Goal: Task Accomplishment & Management: Use online tool/utility

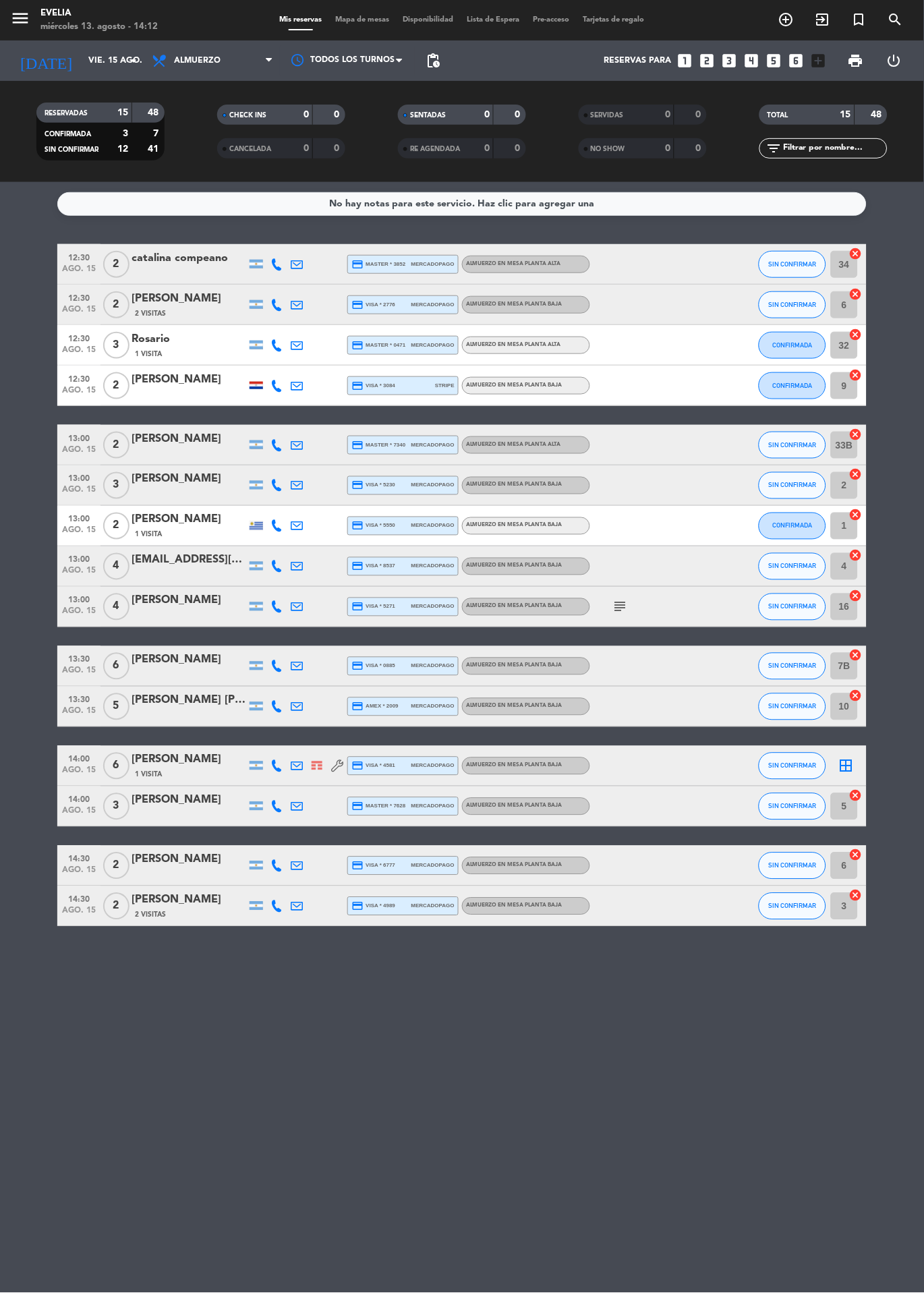
click at [315, 764] on img at bounding box center [317, 766] width 11 height 8
click at [342, 1172] on div "No hay notas para este servicio. Haz clic para agregar una 12:30 ago. 15 2 cata…" at bounding box center [462, 738] width 924 height 1111
click at [174, 675] on div at bounding box center [189, 676] width 115 height 11
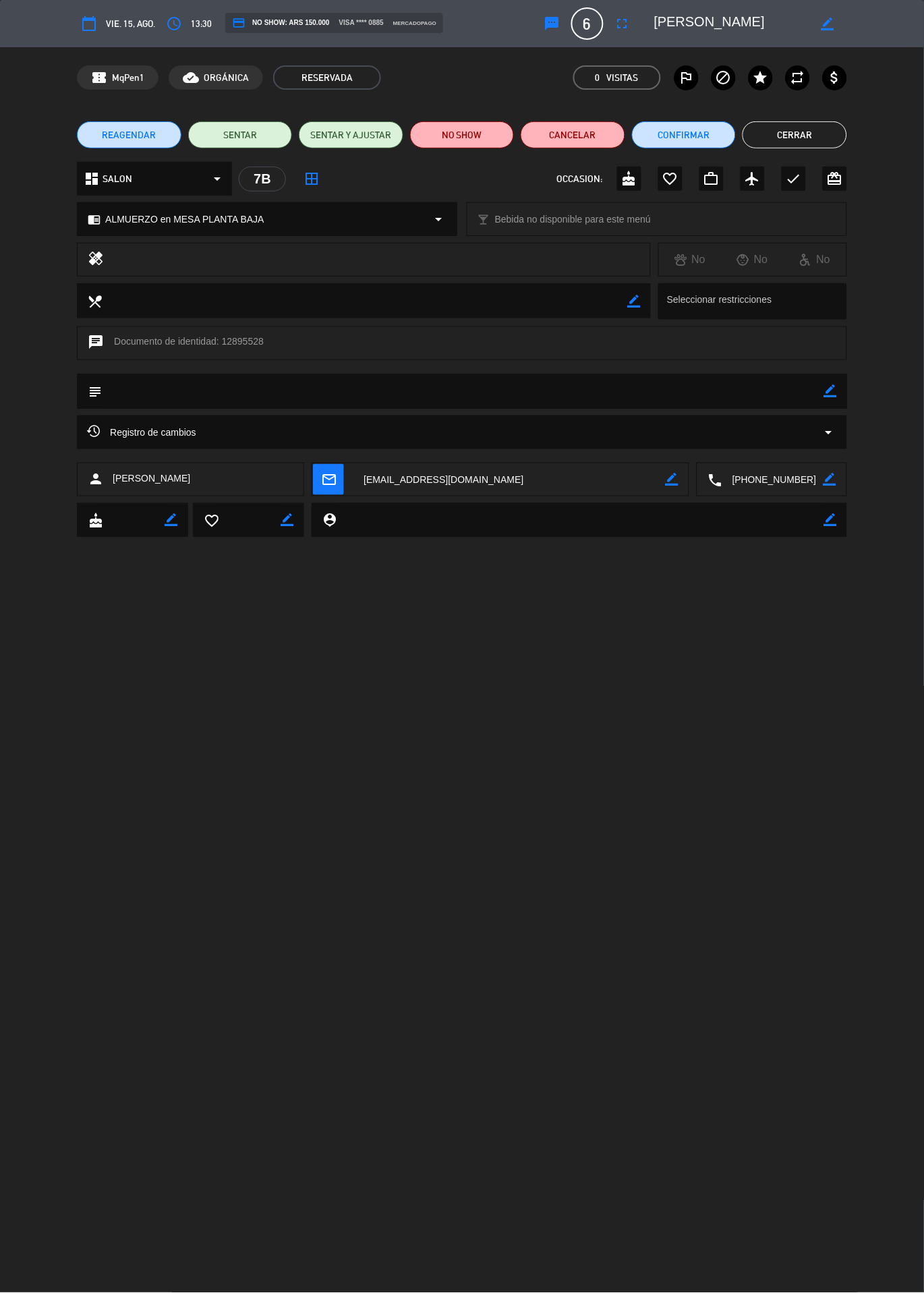
click at [819, 133] on button "Cerrar" at bounding box center [795, 134] width 105 height 27
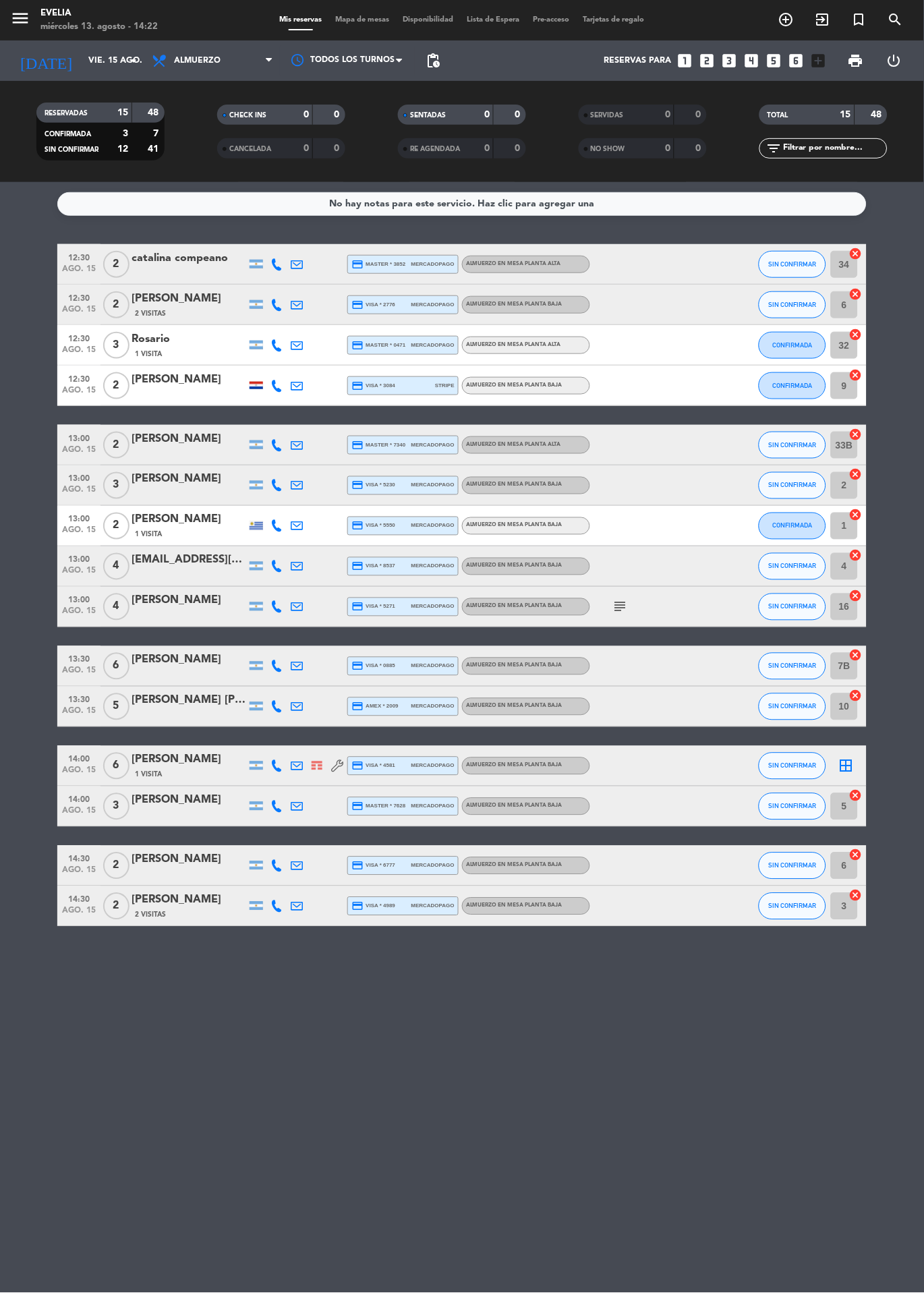
click at [189, 775] on div "1 Visita" at bounding box center [189, 775] width 115 height 11
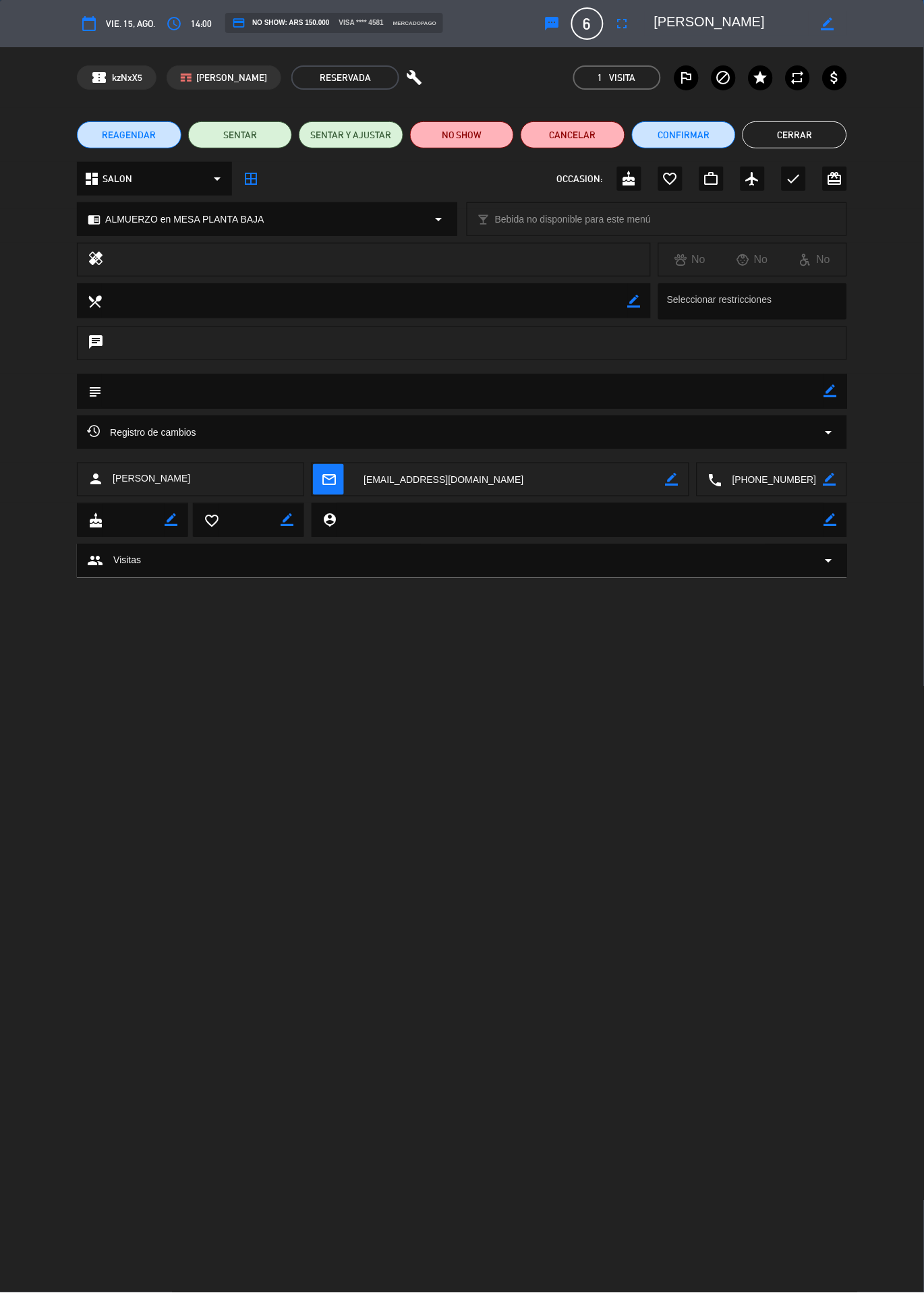
click at [833, 390] on icon "border_color" at bounding box center [831, 391] width 13 height 13
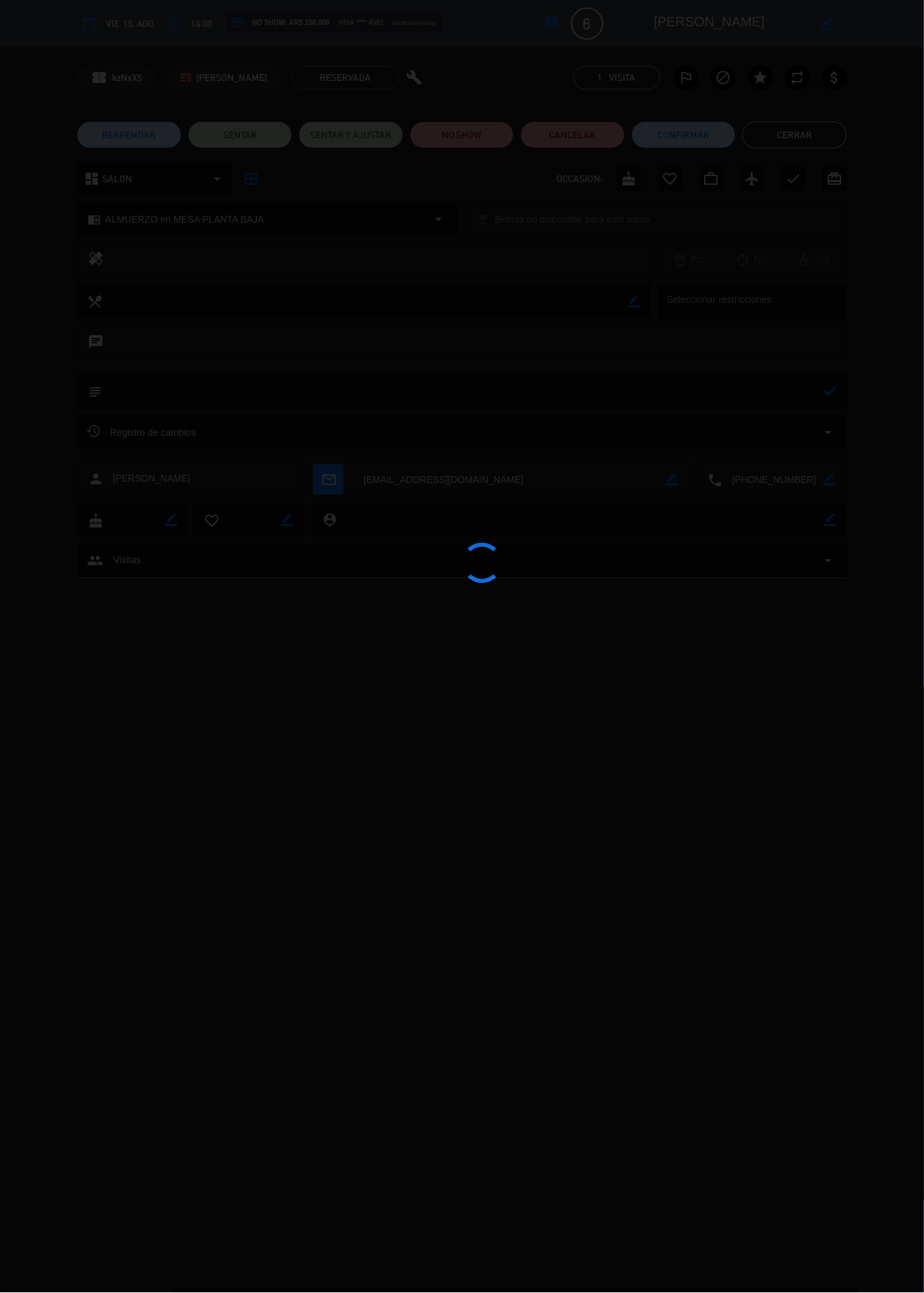
click at [799, 144] on div at bounding box center [462, 646] width 924 height 1293
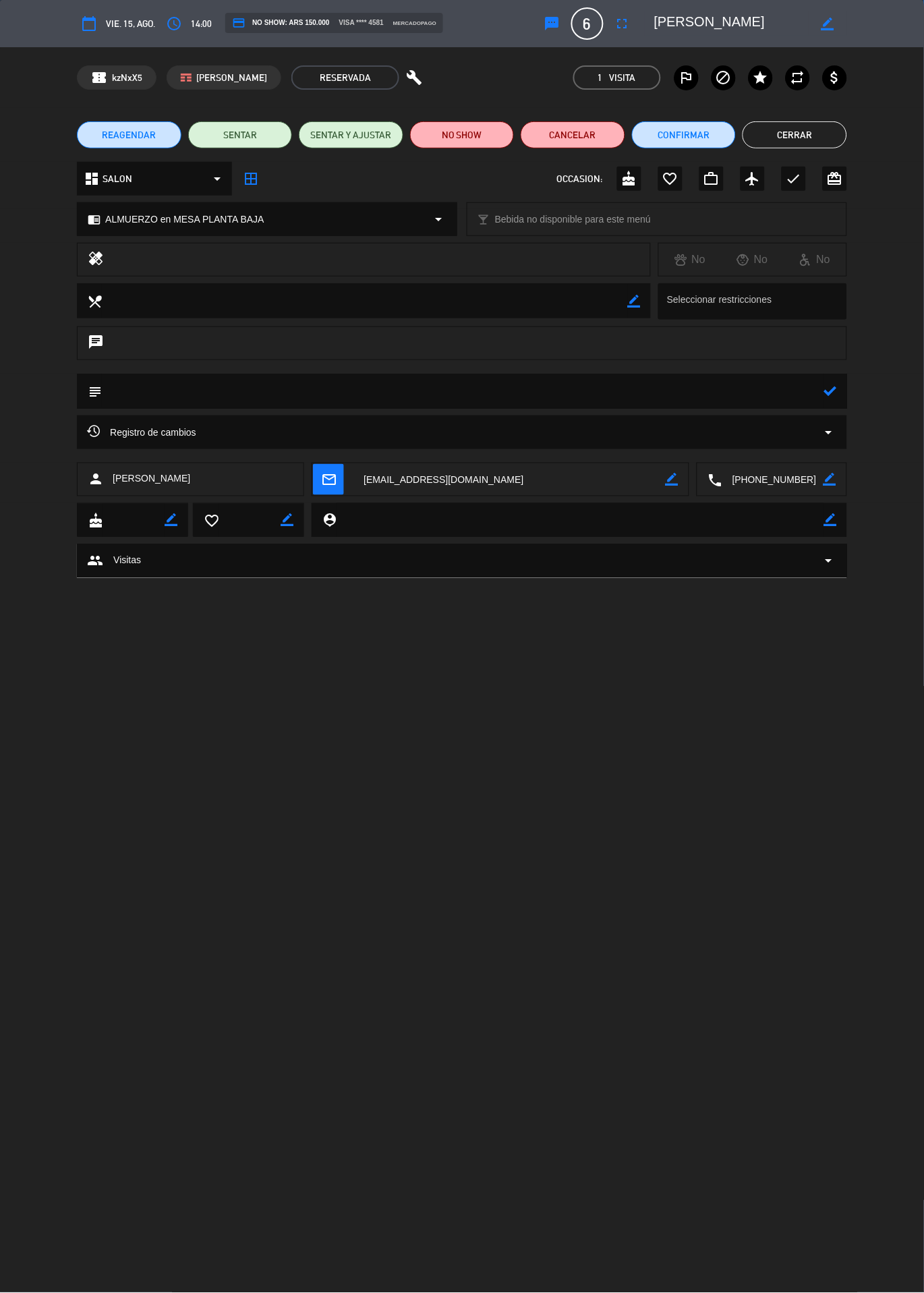
click at [813, 125] on button "Cerrar" at bounding box center [795, 134] width 105 height 27
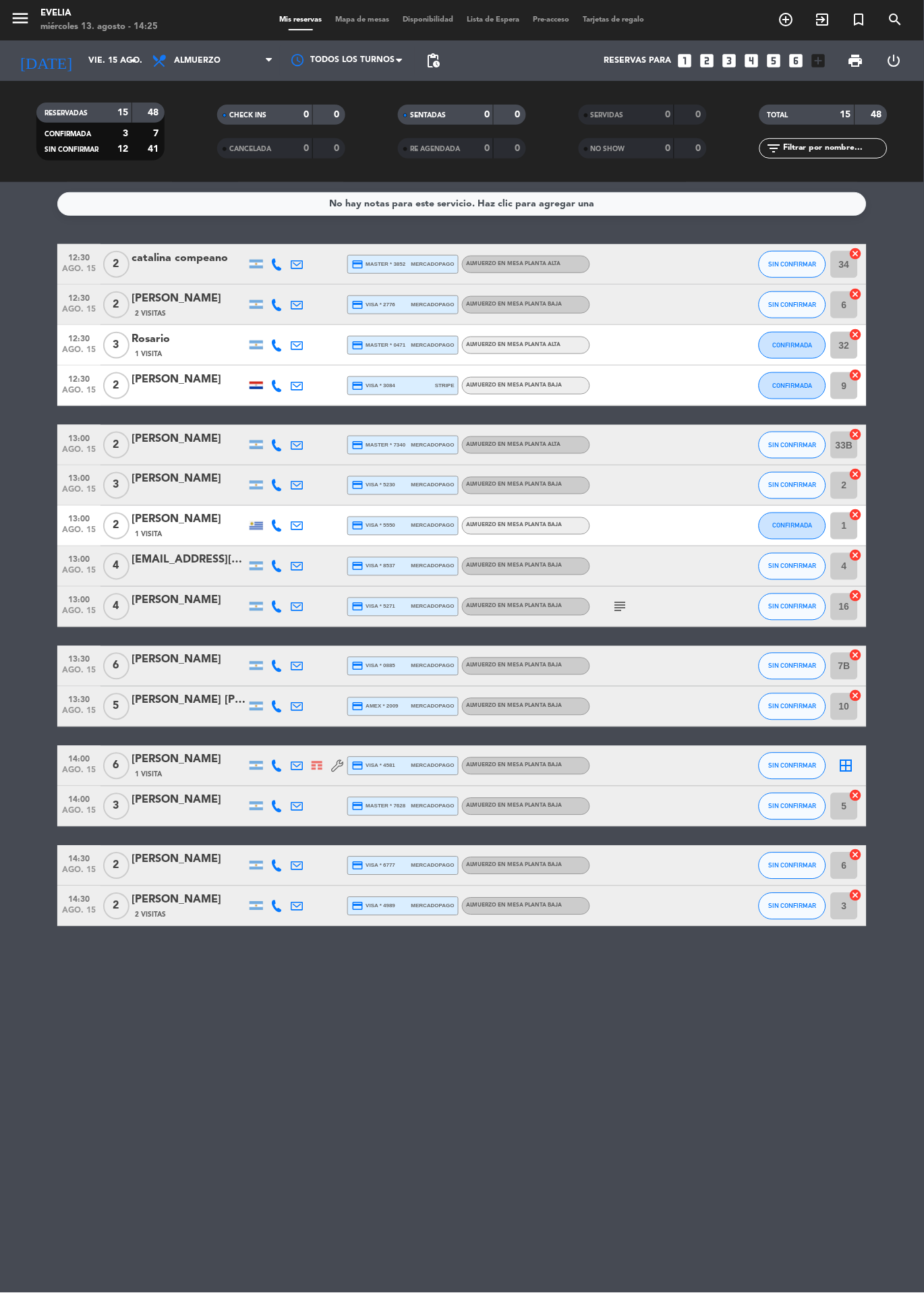
click at [366, 23] on div "Mis reservas Mapa de mesas Disponibilidad Lista de Espera Pre-acceso Tarjetas d…" at bounding box center [462, 20] width 378 height 12
click at [836, 13] on span "exit_to_app" at bounding box center [822, 20] width 36 height 23
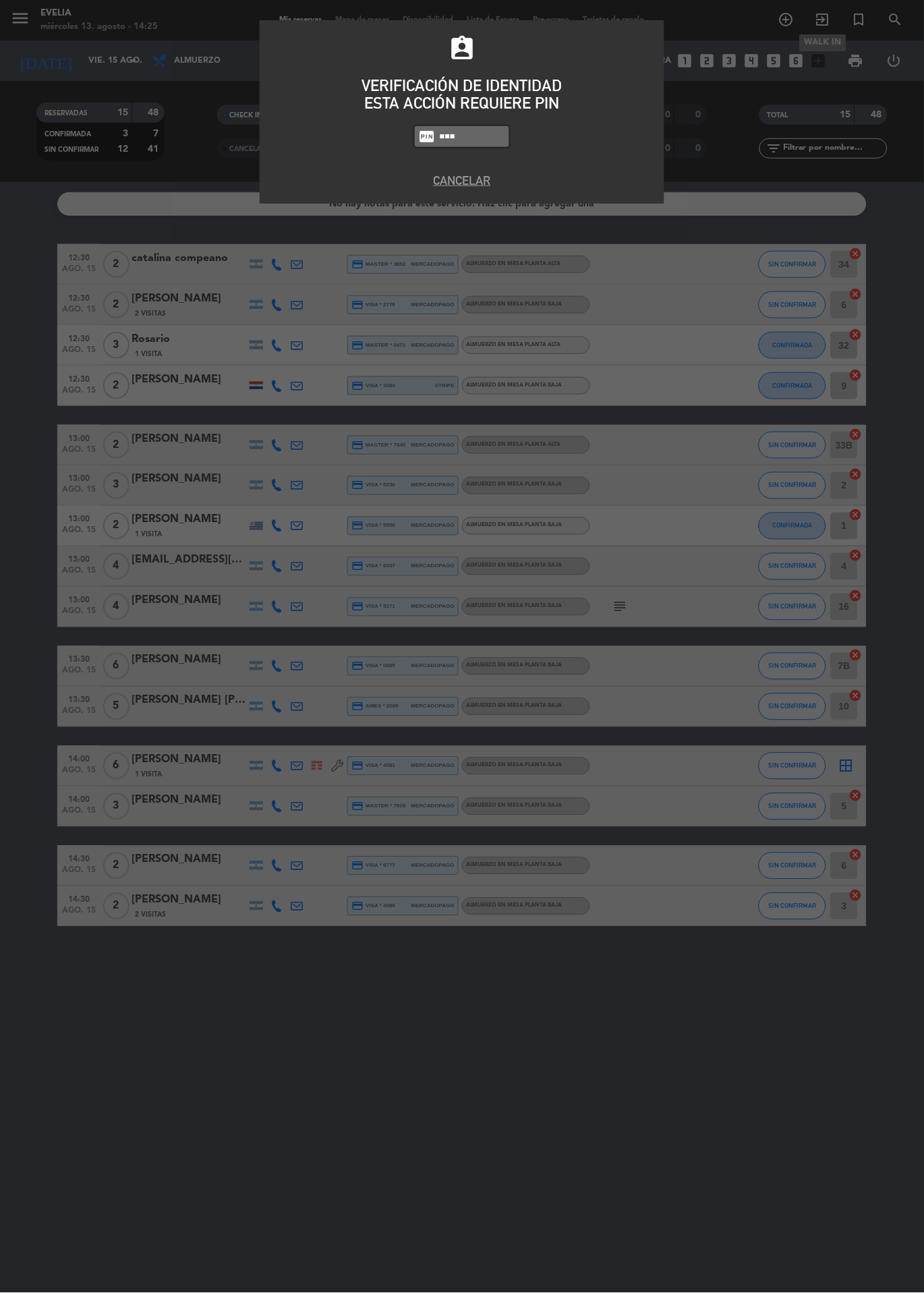
type input "9101"
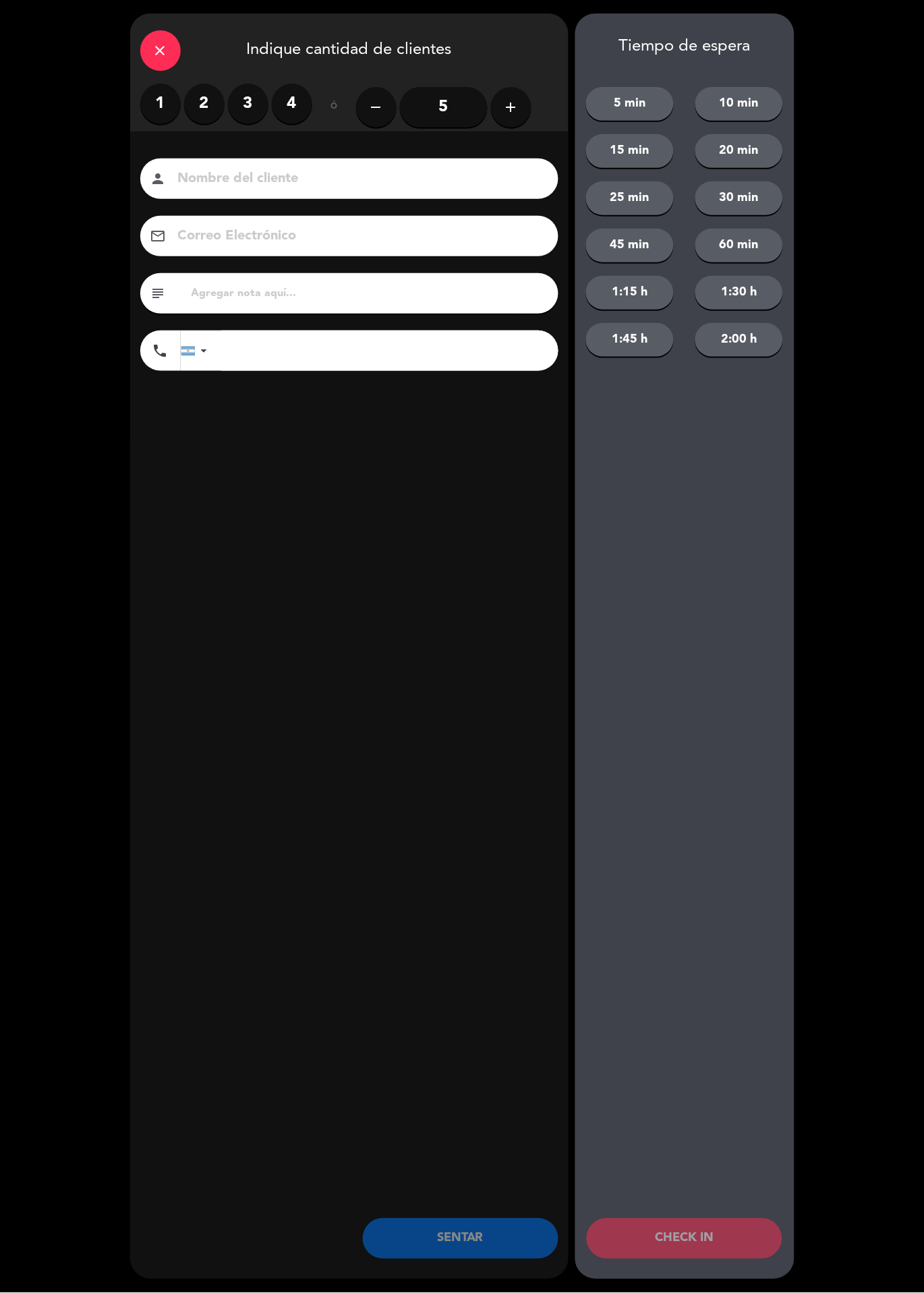
click at [237, 96] on label "3" at bounding box center [247, 104] width 40 height 40
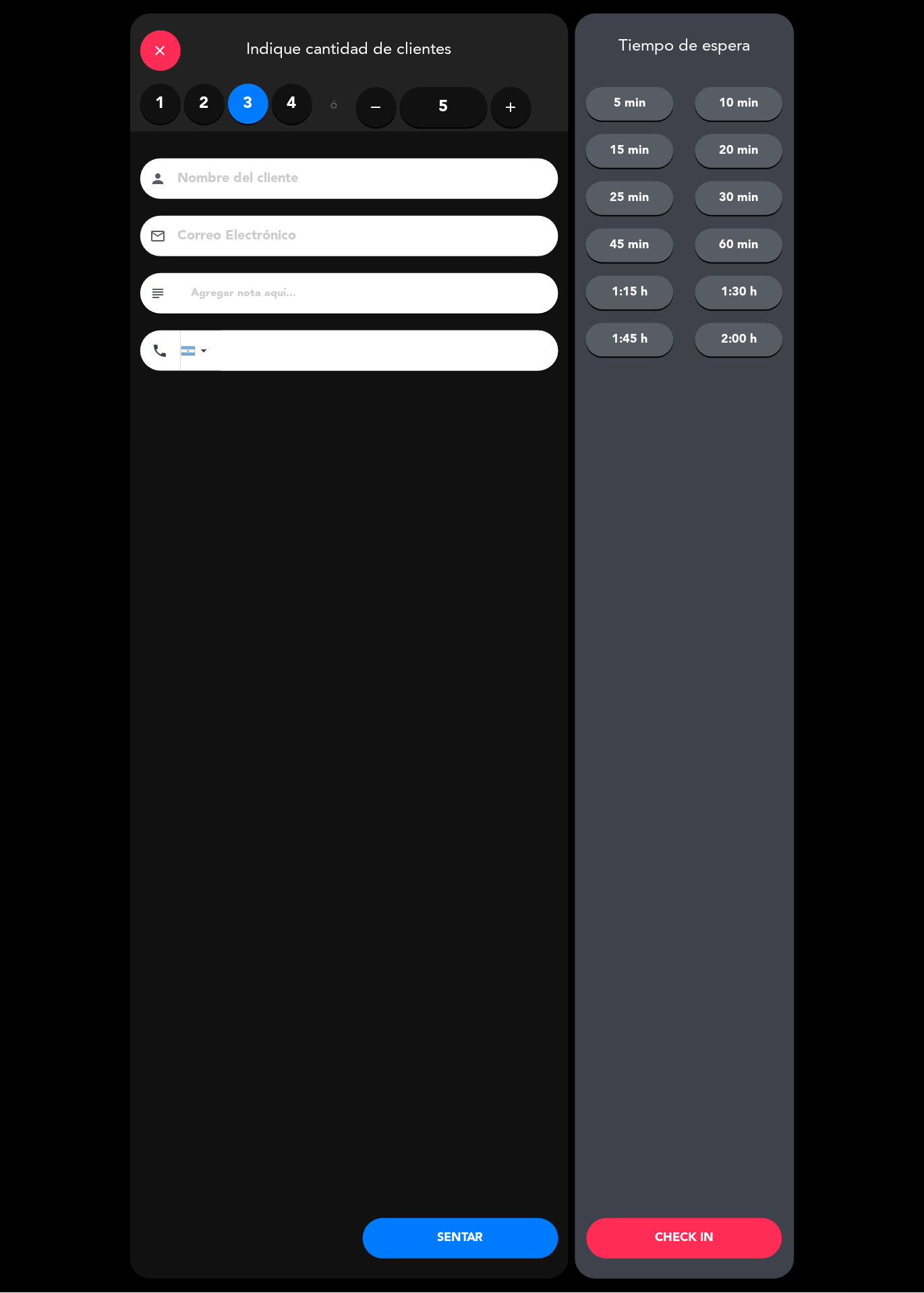
click at [312, 170] on input at bounding box center [358, 178] width 364 height 23
type input "Diego"
click at [406, 569] on div "close Indique cantidad de clientes 1 2 3 4 ó remove 5 add Nombre del cliente pe…" at bounding box center [349, 646] width 439 height 1266
click at [454, 1232] on button "SENTAR" at bounding box center [461, 1239] width 196 height 40
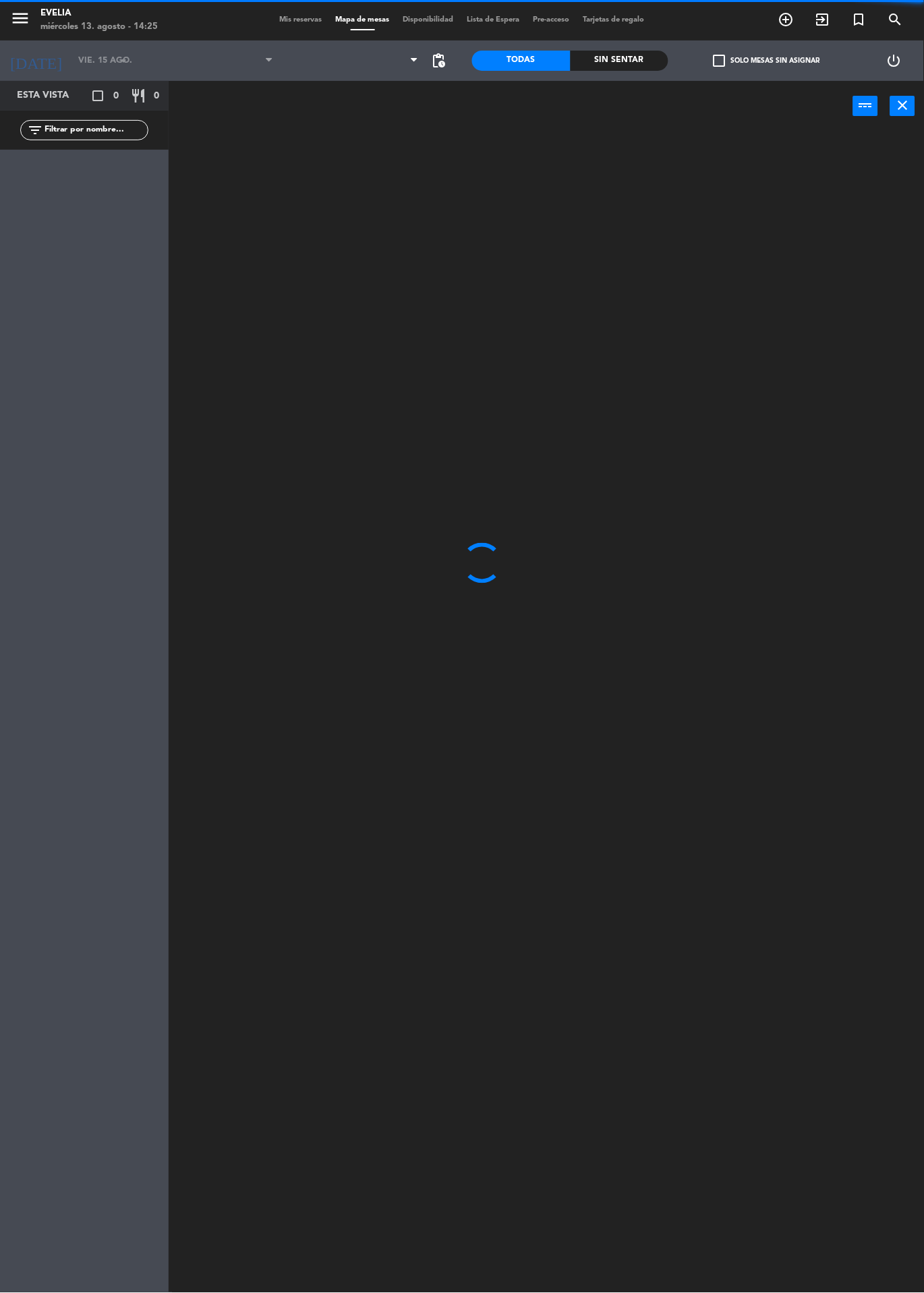
type input "mié. 13 ago."
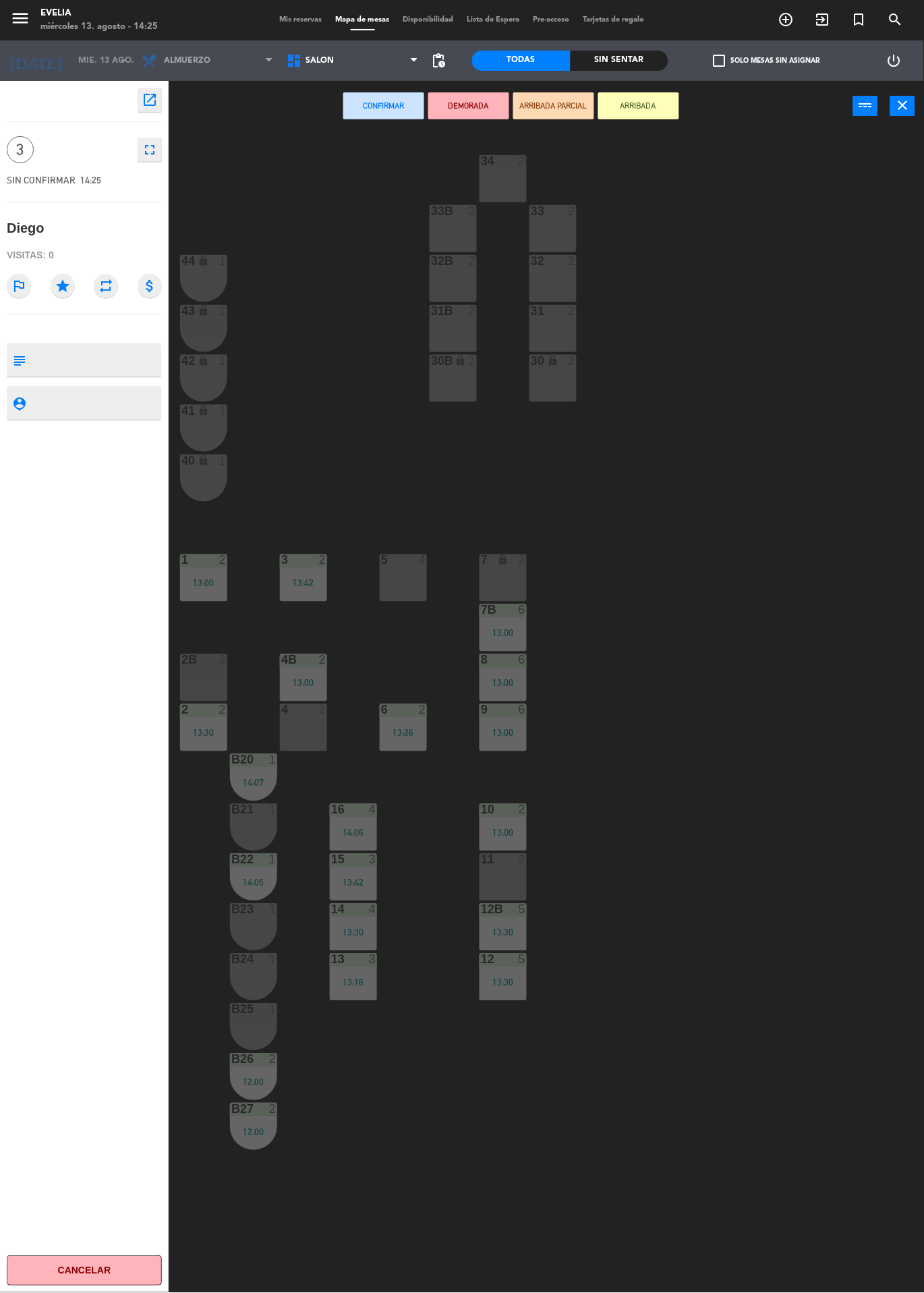
click at [395, 555] on div at bounding box center [404, 560] width 22 height 12
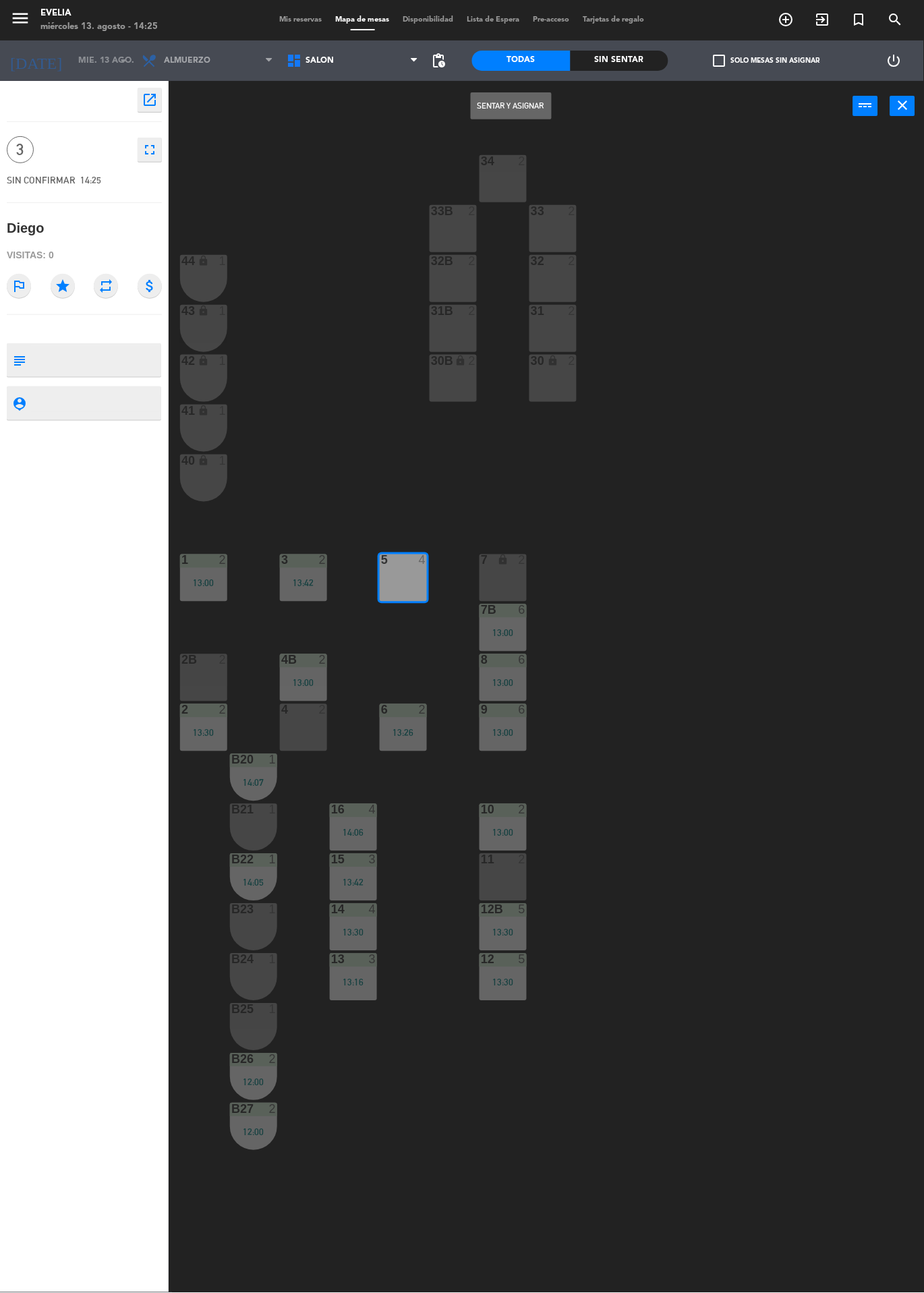
click at [521, 101] on button "Sentar y Asignar" at bounding box center [511, 105] width 81 height 27
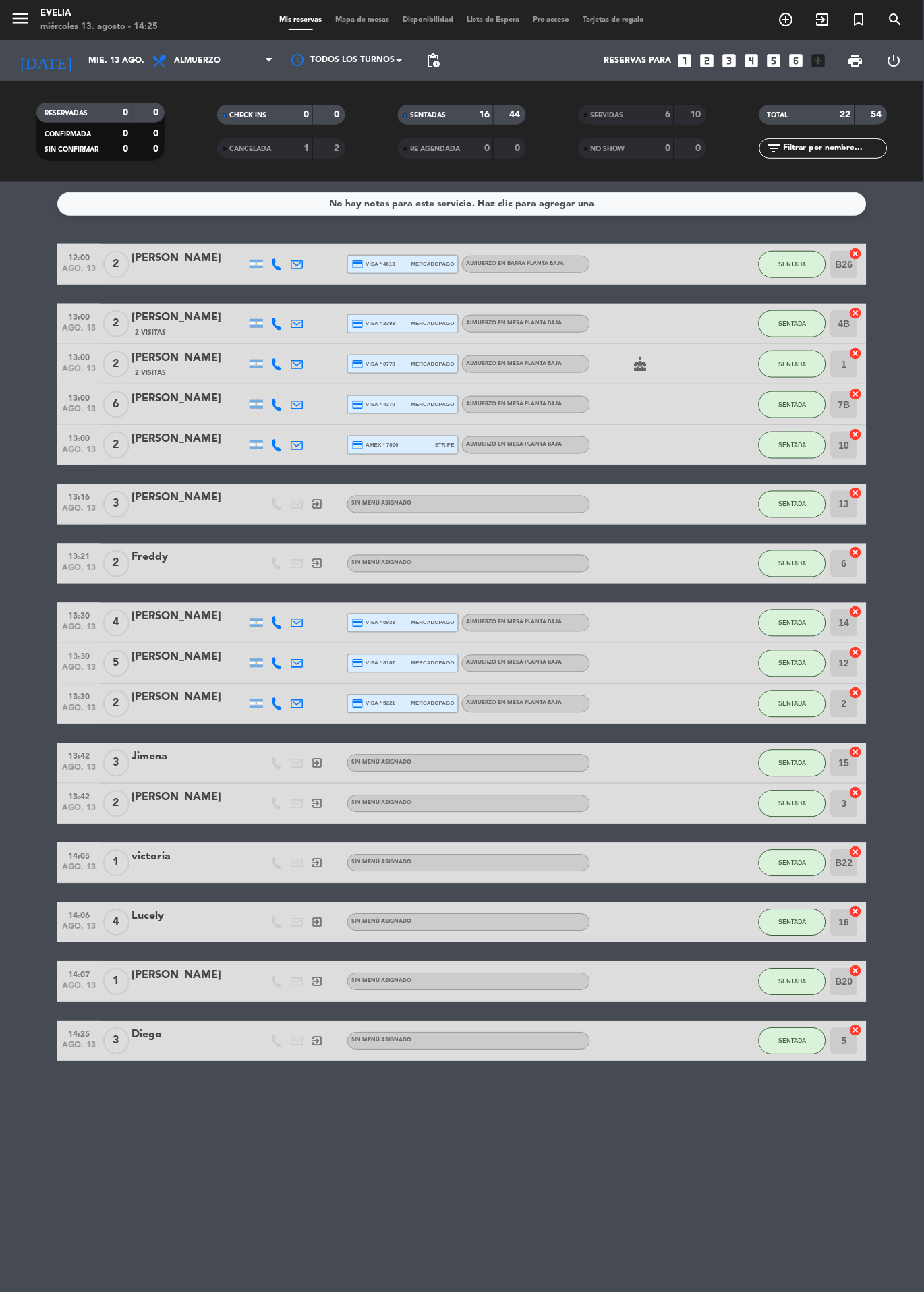
click at [412, 20] on span "Disponibilidad" at bounding box center [428, 20] width 64 height 7
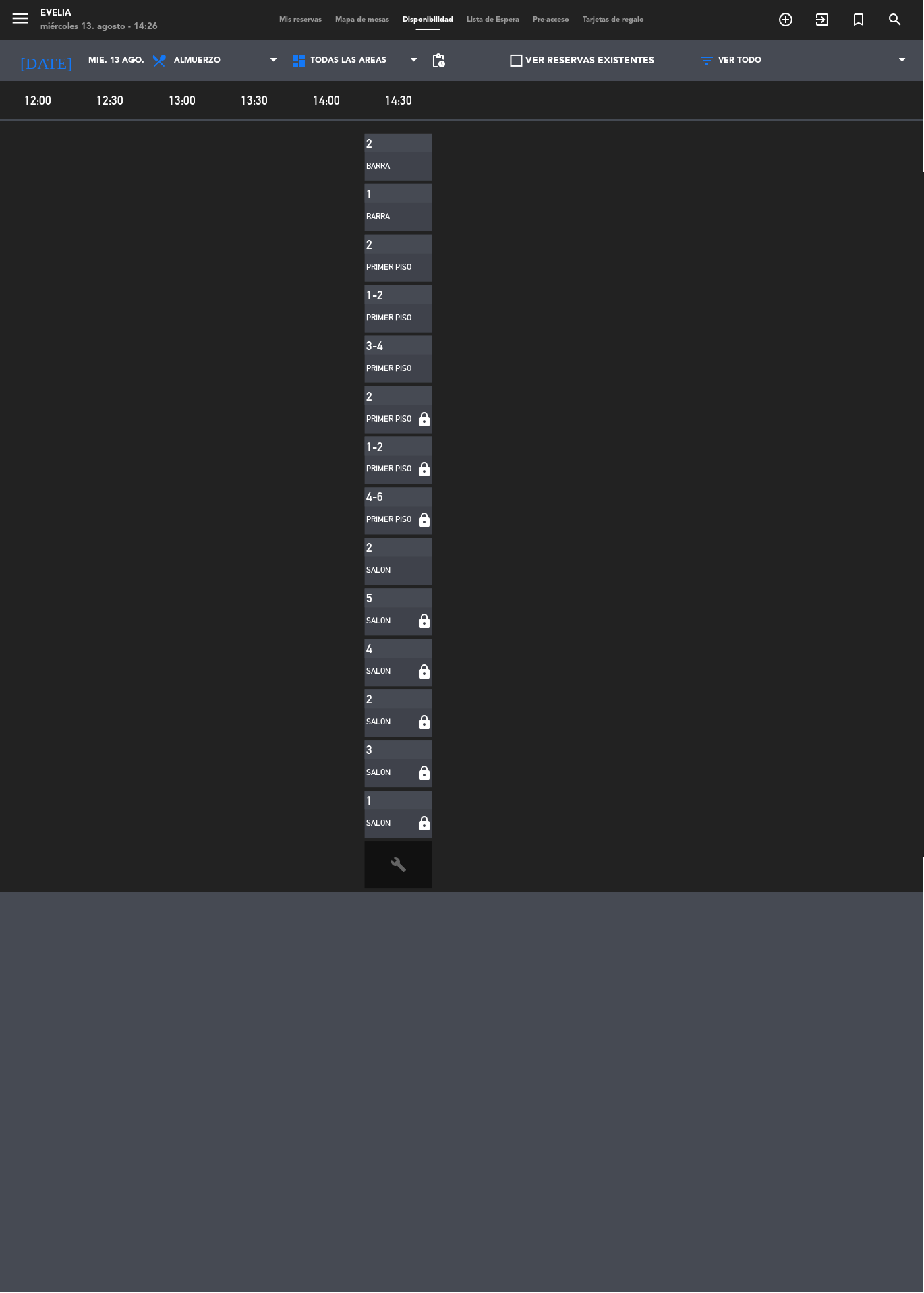
click at [900, 510] on div "2 BARRA 1 BARRA 2 PRIMER PISO 1-2 PRIMER PISO 3-4 PRIMER PISO 2 PRIMER PISO loc…" at bounding box center [462, 507] width 924 height 771
